Goal: Task Accomplishment & Management: Use online tool/utility

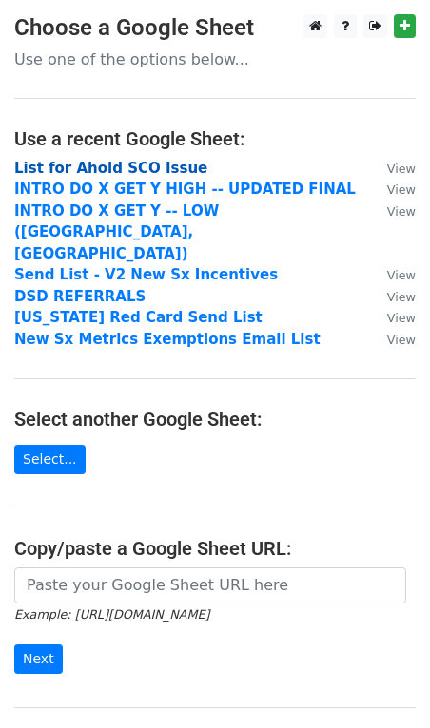
click at [139, 162] on strong "List for Ahold SCO Issue" at bounding box center [110, 168] width 193 height 17
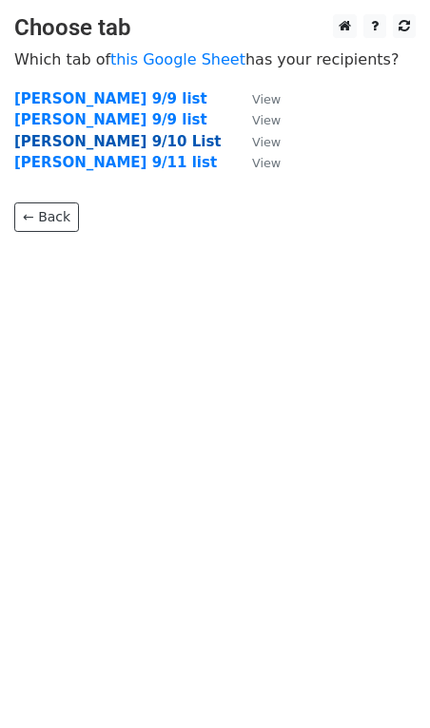
click at [103, 141] on strong "EMILY 9/10 List" at bounding box center [117, 141] width 206 height 17
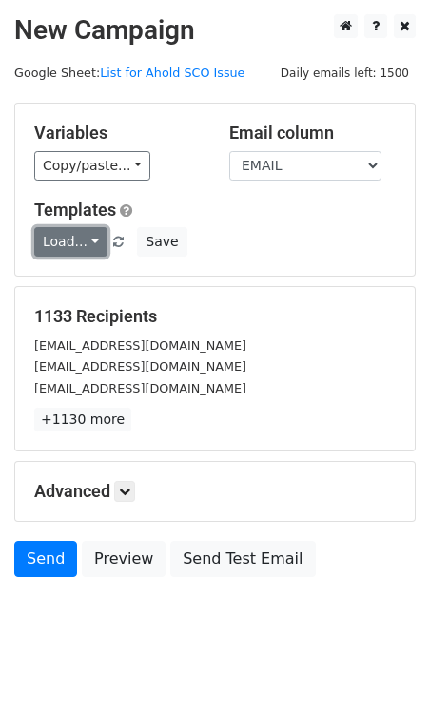
click at [88, 248] on link "Load..." at bounding box center [70, 241] width 73 height 29
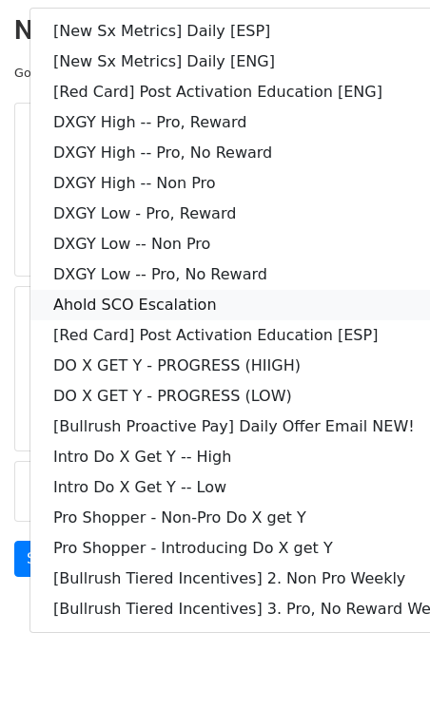
click at [150, 297] on link "Ahold SCO Escalation" at bounding box center [257, 305] width 454 height 30
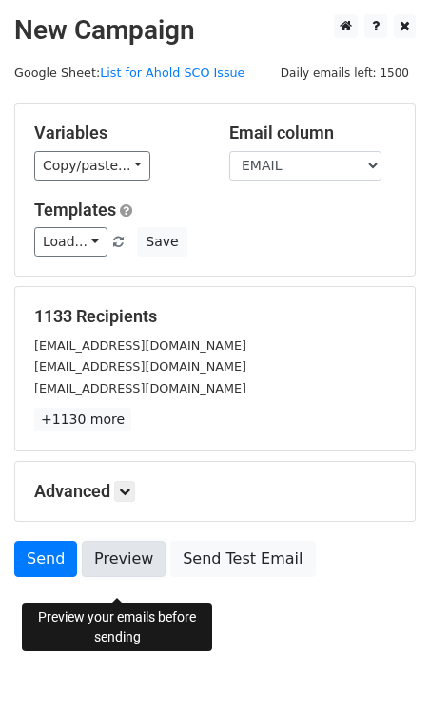
click at [127, 577] on link "Preview" at bounding box center [124, 559] width 84 height 36
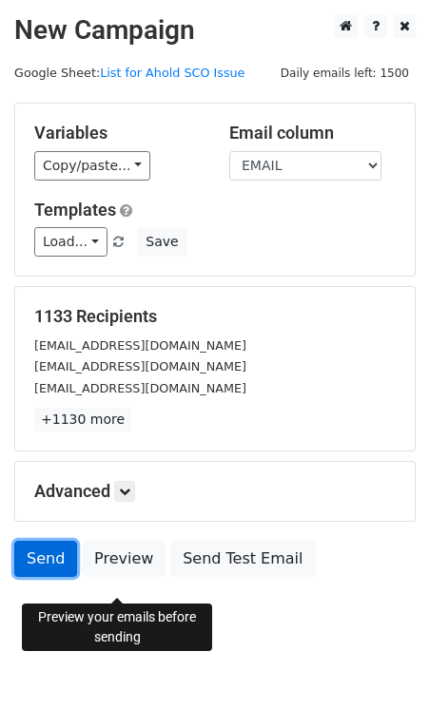
click at [43, 575] on link "Send" at bounding box center [45, 559] width 63 height 36
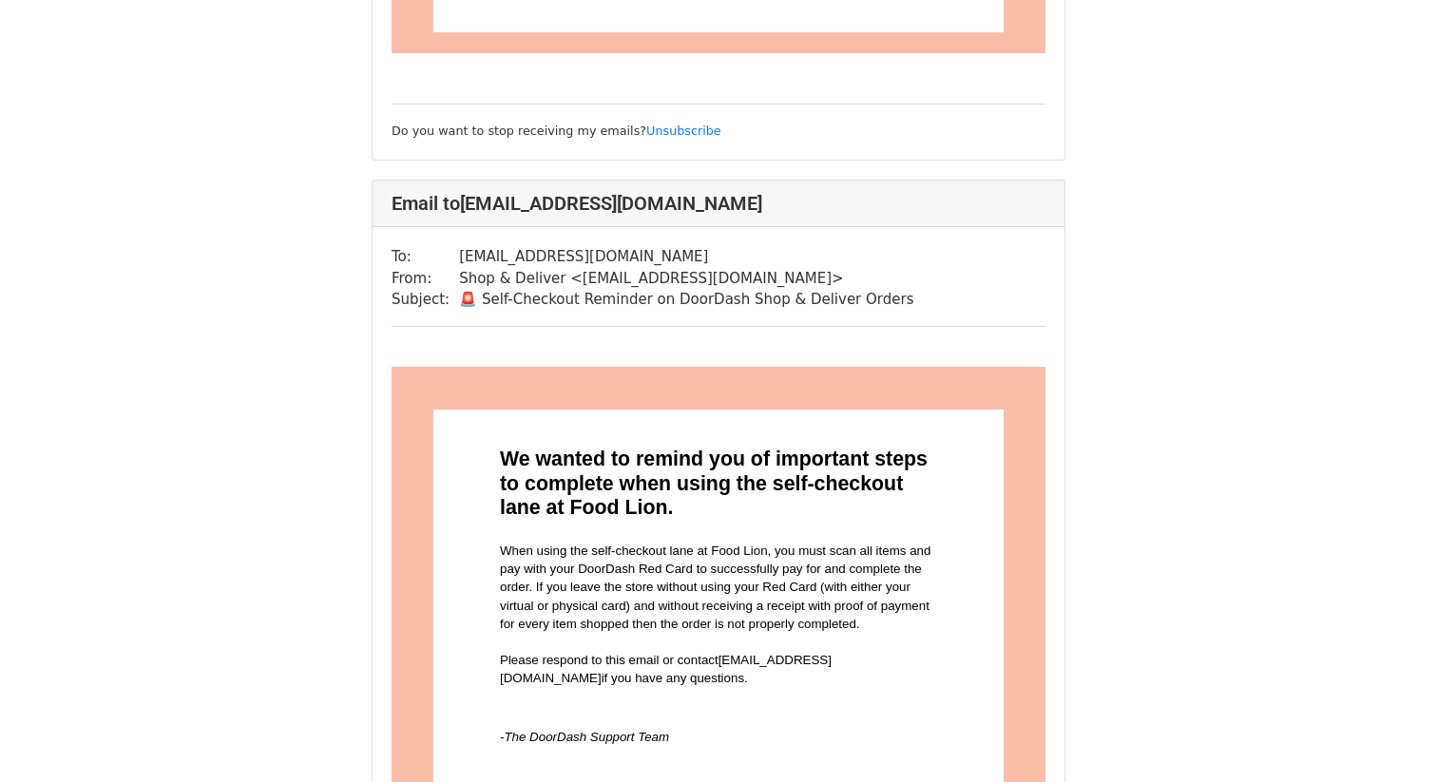
scroll to position [960, 0]
